Goal: Use online tool/utility: Utilize a website feature to perform a specific function

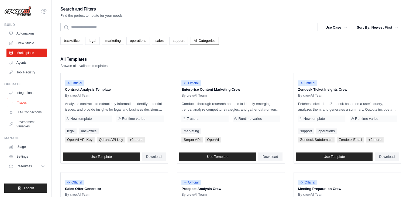
click at [22, 99] on link "Traces" at bounding box center [27, 102] width 41 height 9
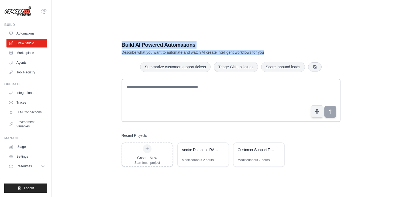
drag, startPoint x: 267, startPoint y: 52, endPoint x: 109, endPoint y: 44, distance: 158.5
click at [109, 44] on div "Build AI Powered Automations Describe what you want to automate and watch AI cr…" at bounding box center [230, 103] width 341 height 197
click at [108, 30] on div "Build AI Powered Automations Describe what you want to automate and watch AI cr…" at bounding box center [230, 103] width 341 height 197
drag, startPoint x: 114, startPoint y: 43, endPoint x: 267, endPoint y: 54, distance: 153.5
click at [267, 54] on div "Build AI Powered Automations Describe what you want to automate and watch AI cr…" at bounding box center [230, 103] width 341 height 197
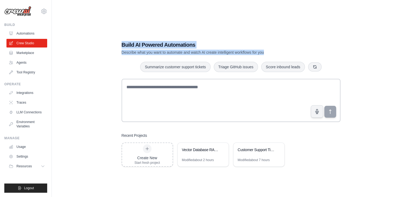
click at [150, 30] on div "Build AI Powered Automations Describe what you want to automate and watch AI cr…" at bounding box center [230, 103] width 341 height 197
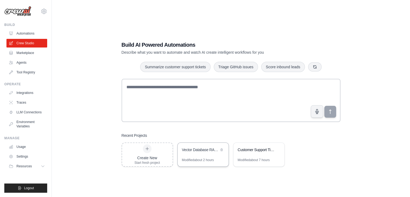
click at [201, 153] on div "Vector Database RAG Pipeline (Requires Custom Vector DB Integration)" at bounding box center [203, 150] width 51 height 15
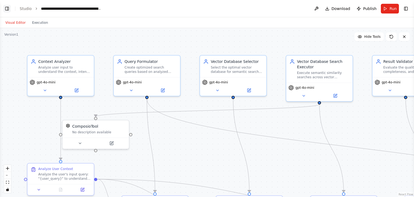
click at [8, 7] on button "Toggle Left Sidebar" at bounding box center [7, 9] width 8 height 8
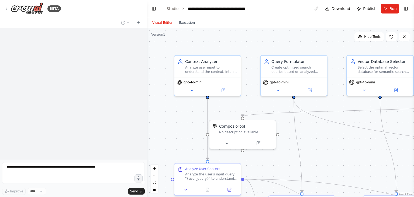
click at [107, 83] on div at bounding box center [73, 94] width 147 height 132
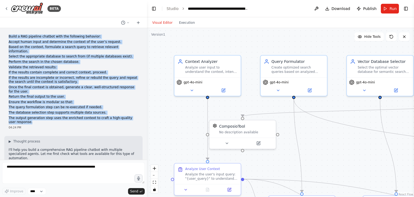
drag, startPoint x: 26, startPoint y: 118, endPoint x: 8, endPoint y: 36, distance: 83.9
click at [8, 36] on div "Build a RAG pipeline chatbot with the following behavior: Accept human input an…" at bounding box center [73, 81] width 138 height 99
copy div "Build a RAG pipeline chatbot with the following behavior: Accept human input an…"
click at [171, 95] on div ".deletable-edge-delete-btn { width: 20px; height: 20px; border: 0px solid #ffff…" at bounding box center [280, 112] width 267 height 169
click at [159, 105] on div ".deletable-edge-delete-btn { width: 20px; height: 20px; border: 0px solid #ffff…" at bounding box center [280, 112] width 267 height 169
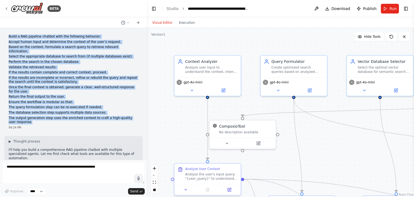
click at [103, 85] on p "Once the final context is obtained, generate a clear, well-structured response …" at bounding box center [74, 89] width 130 height 8
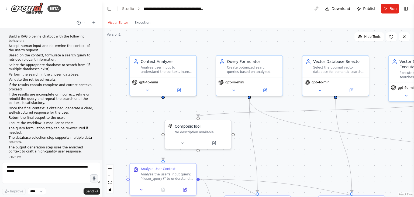
drag, startPoint x: 146, startPoint y: 89, endPoint x: 102, endPoint y: 90, distance: 43.1
click at [102, 90] on div "BETA Build a RAG pipeline chatbot with the following behavior: Accept human inp…" at bounding box center [207, 98] width 414 height 197
click at [130, 120] on div ".deletable-edge-delete-btn { width: 20px; height: 20px; border: 0px solid #ffff…" at bounding box center [258, 112] width 312 height 169
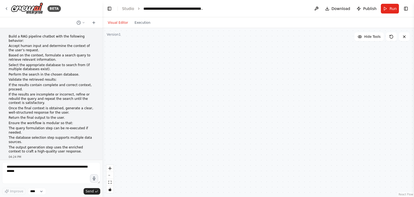
scroll to position [3914, 0]
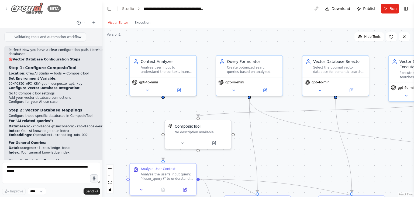
click at [10, 8] on div "BETA" at bounding box center [32, 8] width 57 height 12
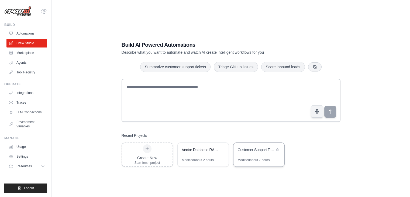
click at [260, 157] on div "Customer Support Ticket Automation" at bounding box center [258, 150] width 51 height 15
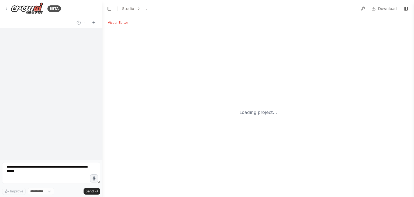
select select "****"
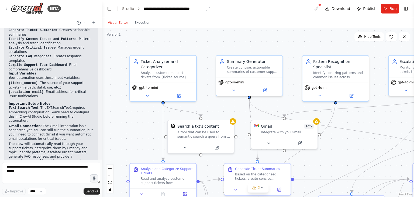
scroll to position [580, 0]
